Goal: Task Accomplishment & Management: Complete application form

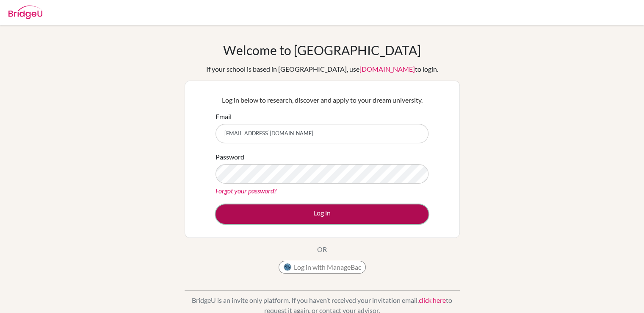
click at [301, 210] on button "Log in" at bounding box center [322, 213] width 213 height 19
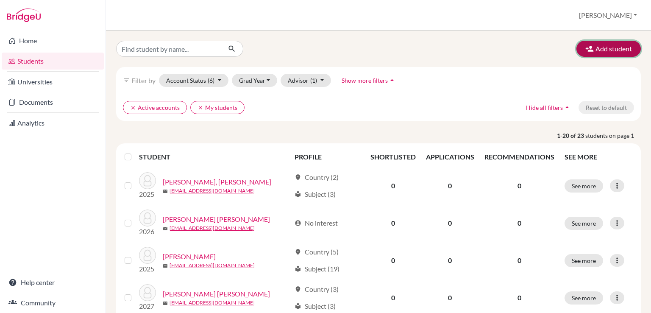
click at [594, 45] on button "Add student" at bounding box center [608, 49] width 64 height 16
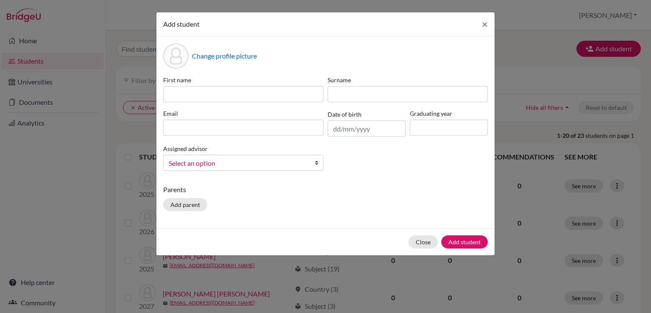
click at [200, 104] on div "First name Surname Email Date of birth Graduating year Assigned advisor [PERSON…" at bounding box center [325, 126] width 329 height 102
click at [227, 97] on input at bounding box center [243, 94] width 160 height 16
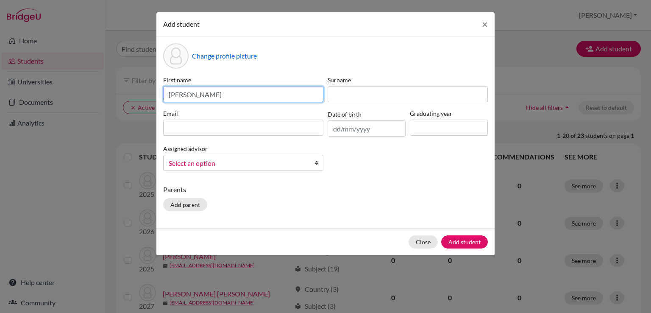
type input "[PERSON_NAME]"
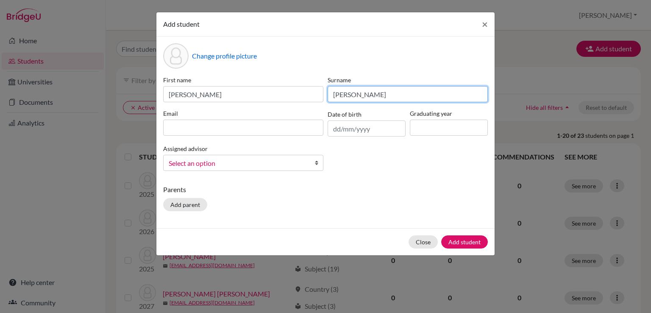
type input "[PERSON_NAME]"
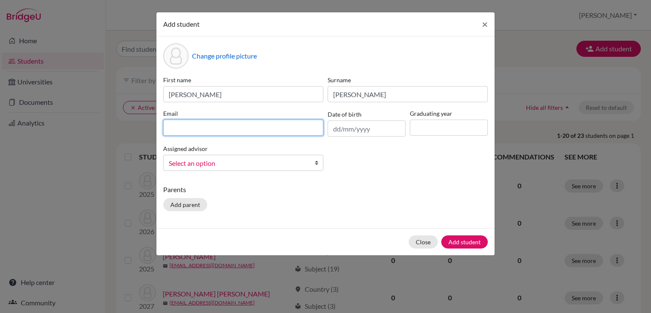
click at [206, 123] on input at bounding box center [243, 127] width 160 height 16
type input "[EMAIL_ADDRESS][DOMAIN_NAME]"
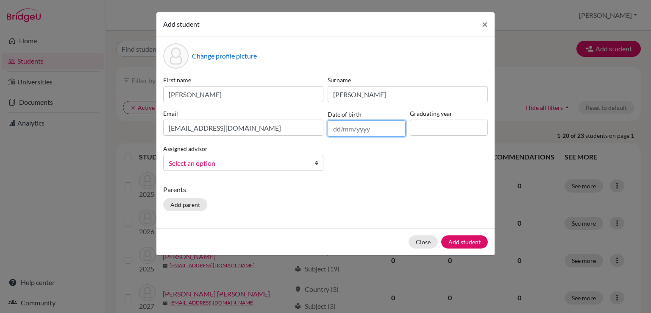
click at [359, 133] on input "text" at bounding box center [367, 128] width 78 height 16
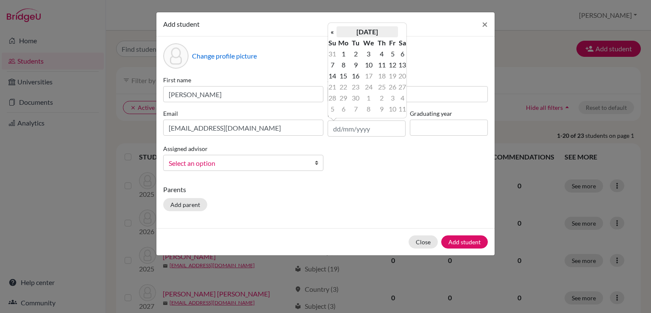
click at [385, 31] on th "[DATE]" at bounding box center [366, 31] width 61 height 11
click at [356, 100] on span "Oct" at bounding box center [358, 101] width 18 height 23
click at [333, 33] on th "«" at bounding box center [332, 34] width 8 height 11
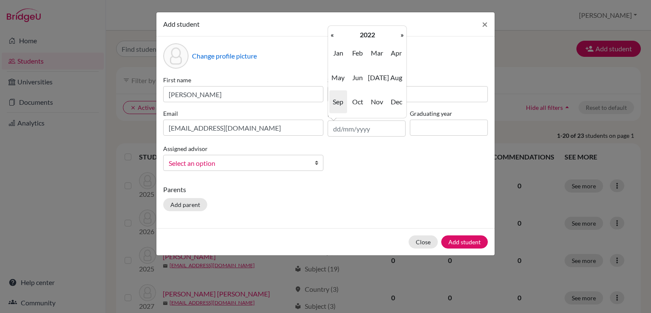
click at [333, 33] on th "«" at bounding box center [332, 34] width 8 height 11
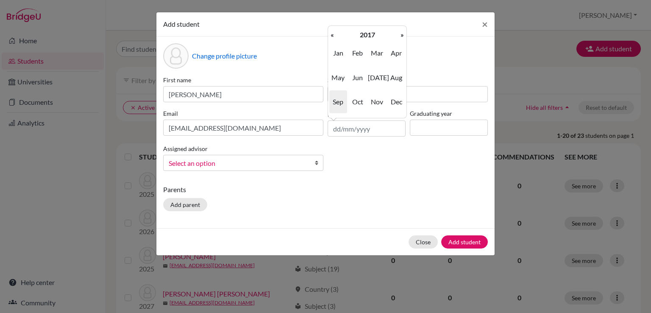
click at [333, 33] on th "«" at bounding box center [332, 34] width 8 height 11
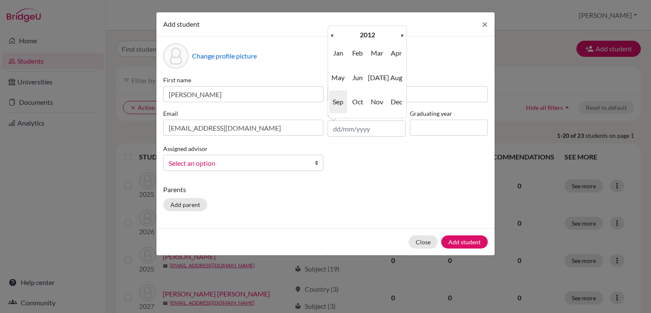
click at [333, 33] on th "«" at bounding box center [332, 34] width 8 height 11
click at [358, 104] on span "Oct" at bounding box center [358, 101] width 18 height 23
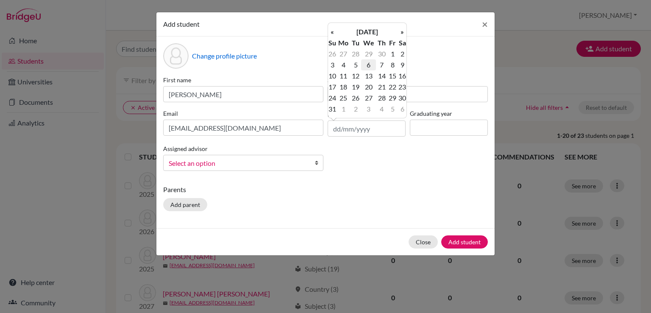
click at [368, 63] on td "6" at bounding box center [368, 64] width 15 height 11
type input "06/10/2010"
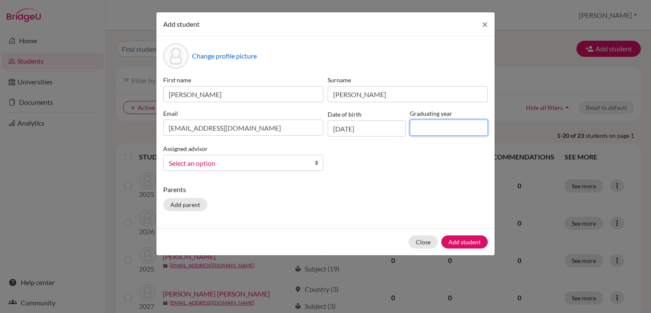
click at [426, 127] on input at bounding box center [449, 127] width 78 height 16
type input "2029"
click at [318, 163] on b at bounding box center [318, 162] width 8 height 15
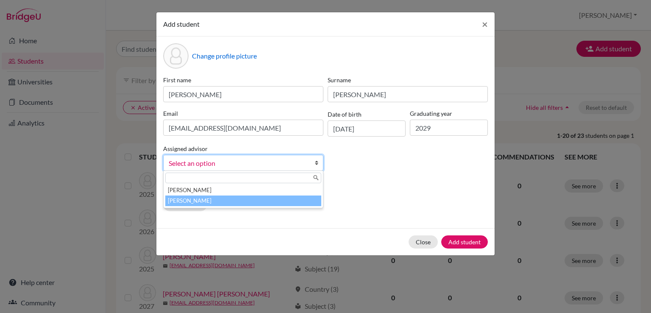
click at [192, 202] on li "Chase, Shawndra" at bounding box center [243, 200] width 156 height 11
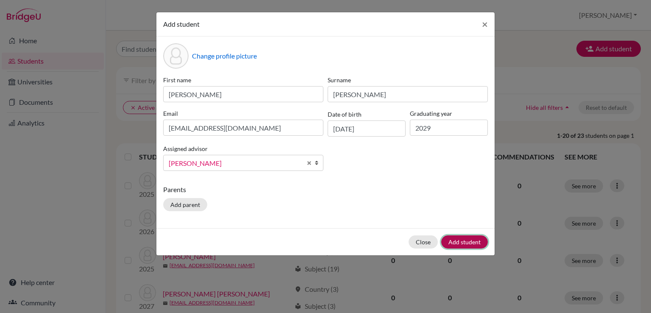
click at [465, 239] on button "Add student" at bounding box center [464, 241] width 47 height 13
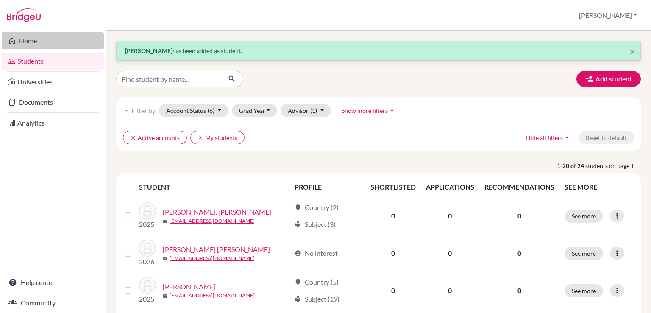
click at [26, 41] on link "Home" at bounding box center [53, 40] width 102 height 17
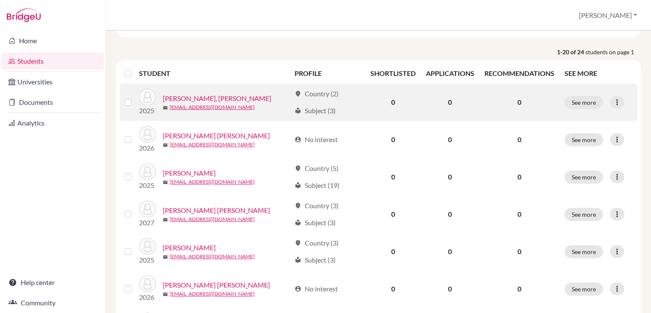
scroll to position [85, 0]
